Goal: Check status: Check status

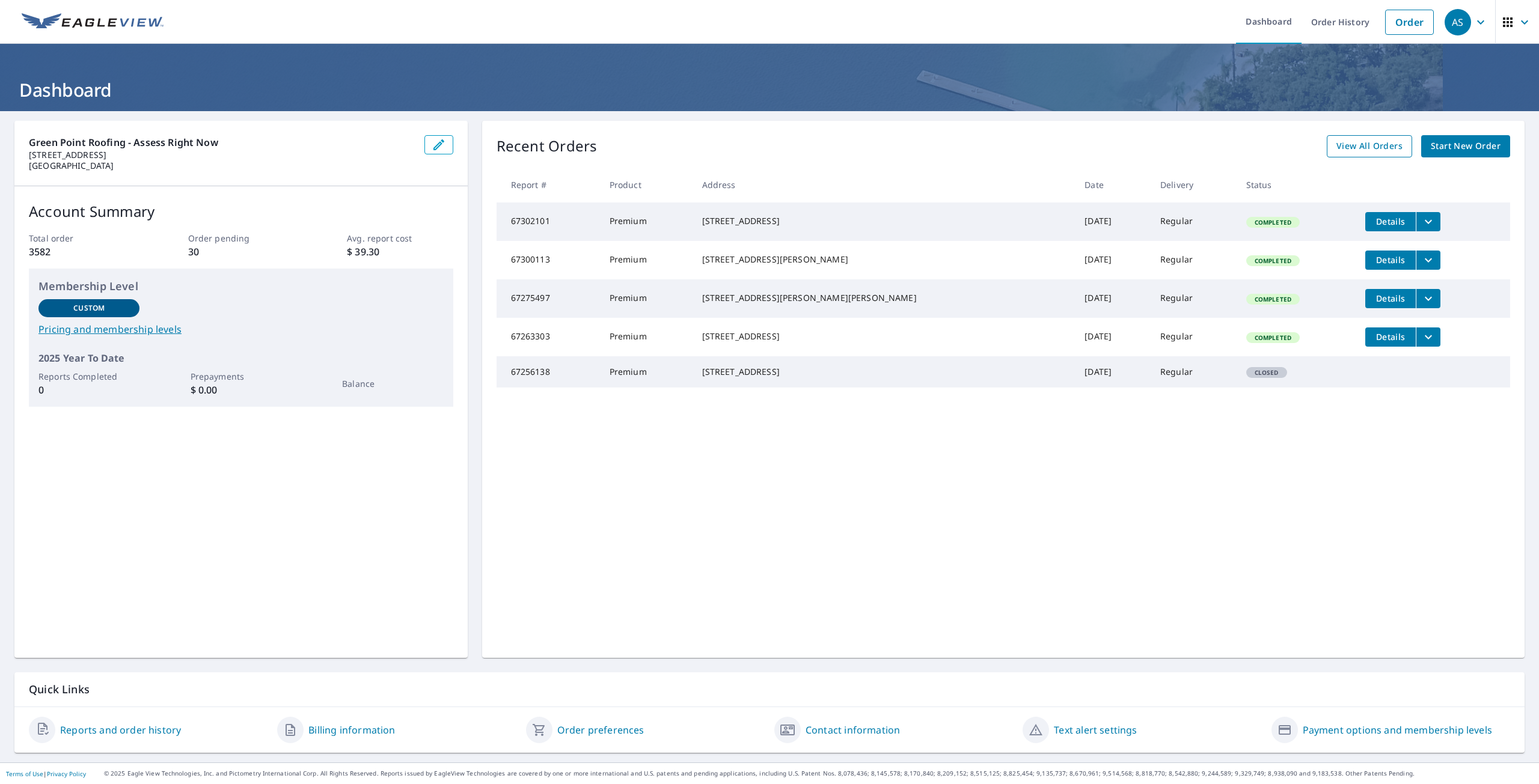
click at [1374, 151] on span "View All Orders" at bounding box center [1369, 146] width 66 height 15
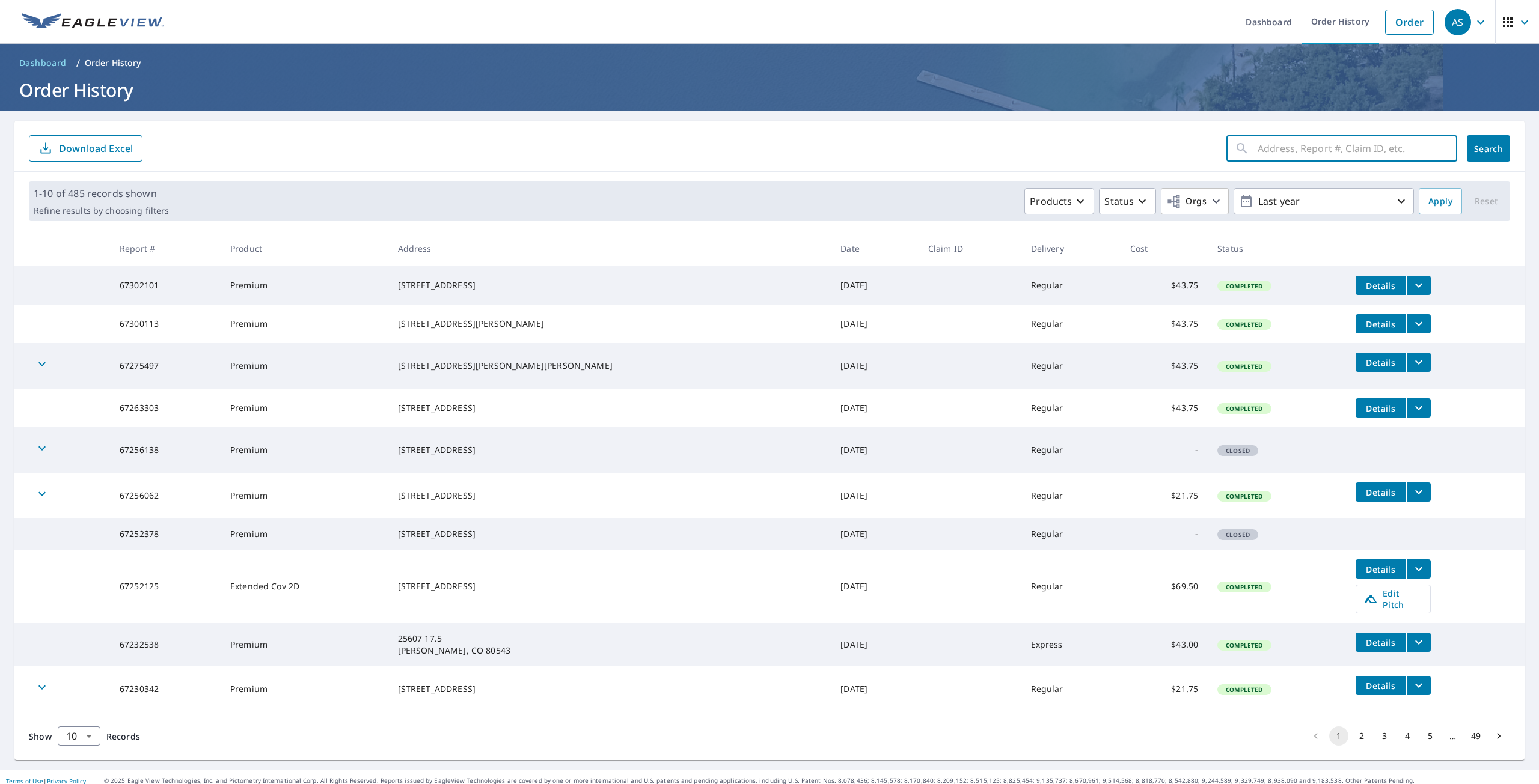
click at [1266, 143] on input "text" at bounding box center [1357, 148] width 200 height 34
type input "1238"
click button "Search" at bounding box center [1488, 149] width 43 height 27
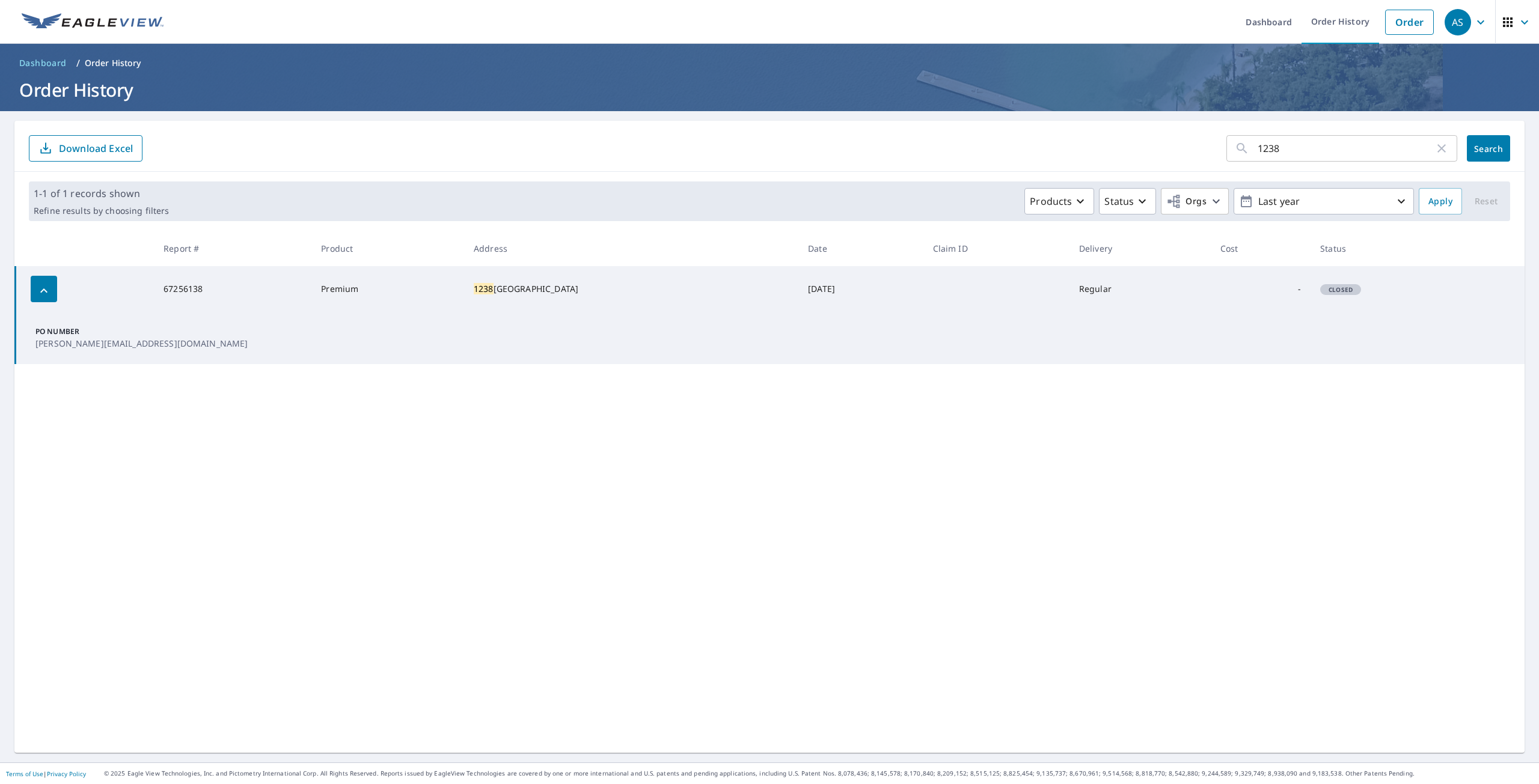
click at [1232, 301] on td "-" at bounding box center [1260, 289] width 100 height 46
click at [798, 282] on td "[DATE]" at bounding box center [860, 289] width 124 height 46
click at [1305, 155] on input "1238" at bounding box center [1346, 148] width 177 height 34
click at [48, 292] on icon "button" at bounding box center [44, 291] width 15 height 15
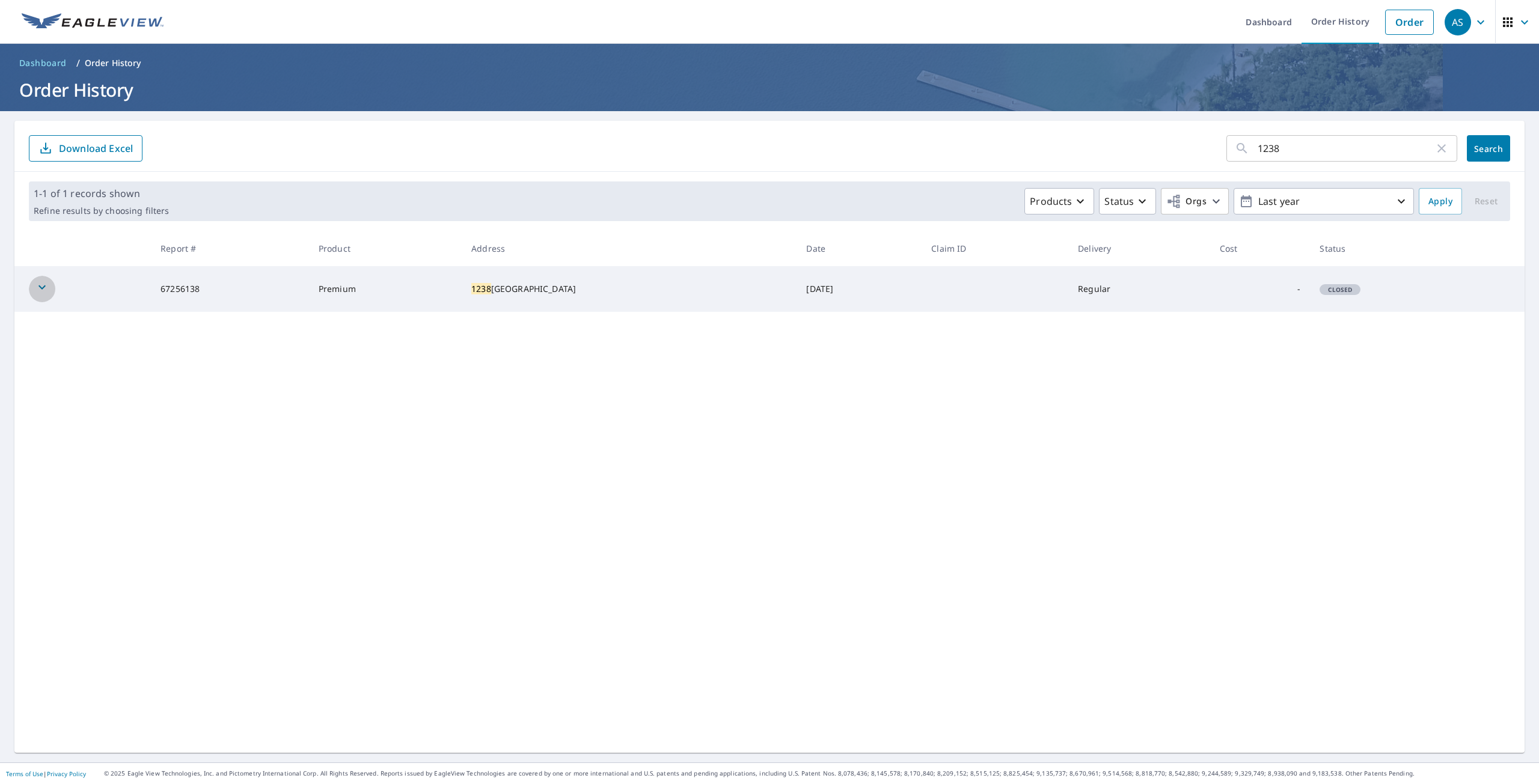
click at [48, 292] on icon "button" at bounding box center [42, 287] width 15 height 15
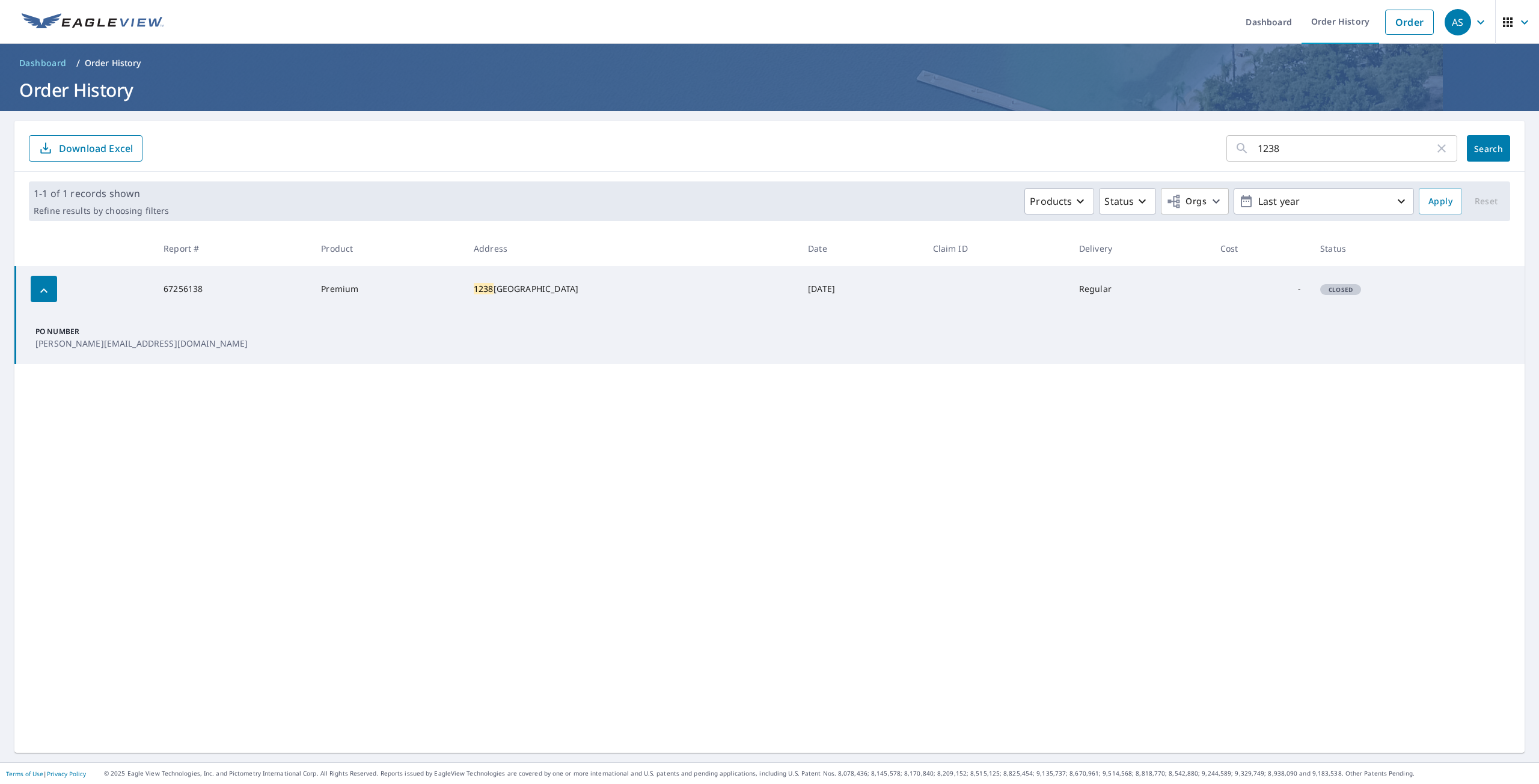
click at [1101, 289] on td "Regular" at bounding box center [1139, 289] width 141 height 46
click at [1346, 289] on span "Closed" at bounding box center [1340, 289] width 39 height 9
click at [1342, 289] on span "Closed" at bounding box center [1340, 289] width 39 height 9
click at [1338, 289] on span "Closed" at bounding box center [1340, 289] width 39 height 9
click at [357, 286] on td "Premium" at bounding box center [388, 289] width 153 height 46
